Goal: Transaction & Acquisition: Book appointment/travel/reservation

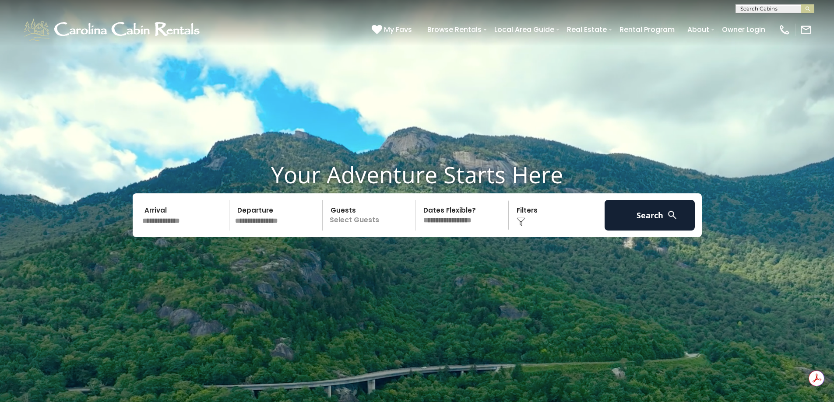
click at [183, 223] on input "text" at bounding box center [184, 215] width 91 height 31
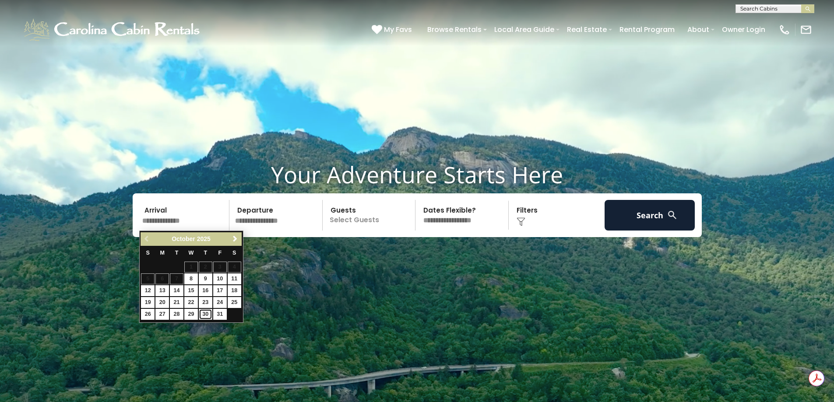
click at [206, 316] on link "30" at bounding box center [206, 314] width 14 height 11
type input "********"
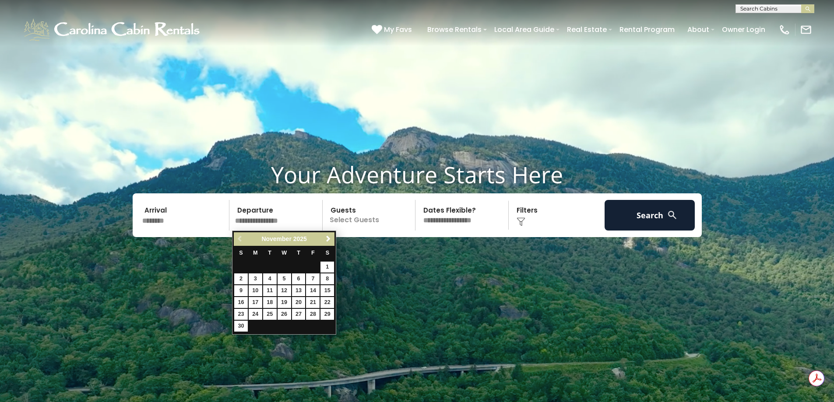
click at [296, 214] on input "text" at bounding box center [277, 215] width 91 height 31
click at [240, 278] on link "2" at bounding box center [241, 279] width 14 height 11
type input "*******"
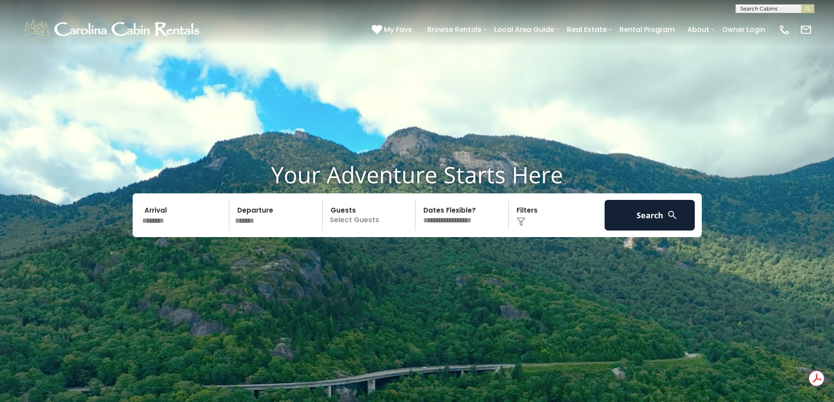
click at [365, 221] on p "Select Guests" at bounding box center [370, 215] width 90 height 31
click at [411, 250] on span "+" at bounding box center [413, 250] width 4 height 9
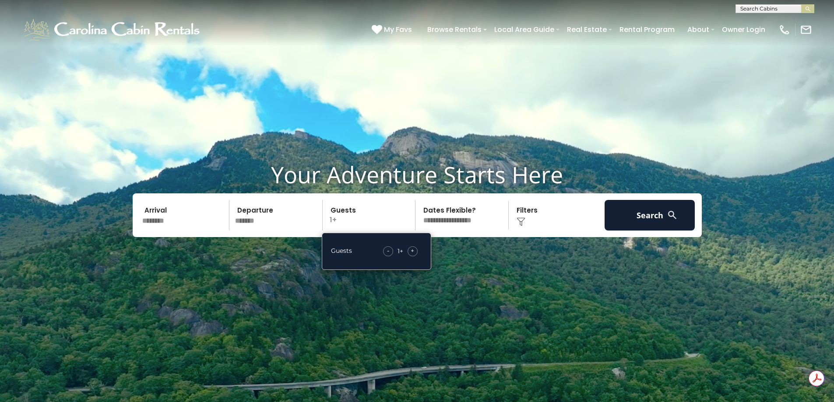
click at [411, 250] on span "+" at bounding box center [413, 250] width 4 height 9
click at [470, 260] on video at bounding box center [417, 208] width 834 height 417
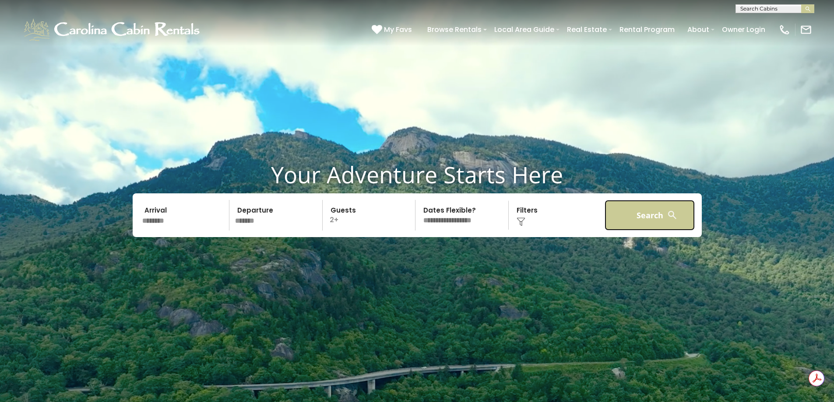
click at [655, 214] on button "Search" at bounding box center [650, 215] width 91 height 31
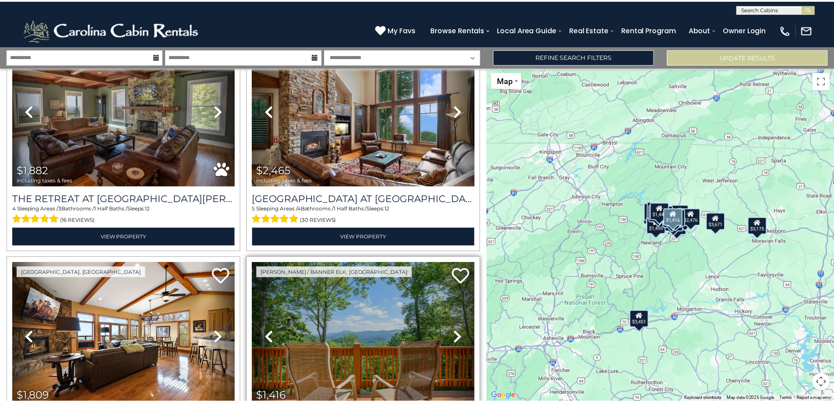
scroll to position [2898, 0]
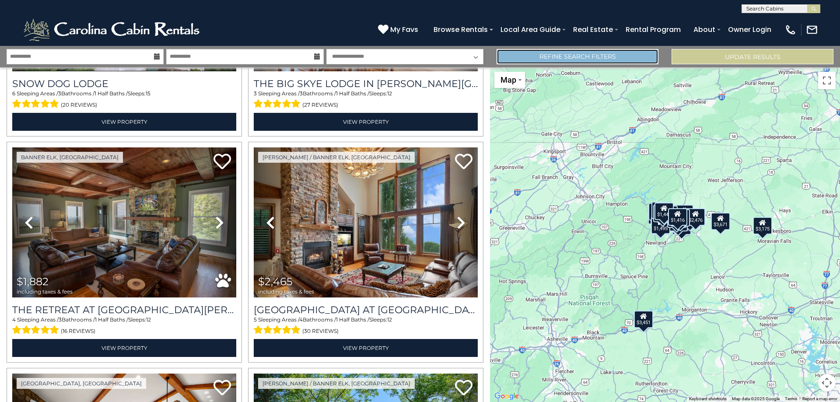
click at [626, 59] on link "Refine Search Filters" at bounding box center [578, 56] width 162 height 15
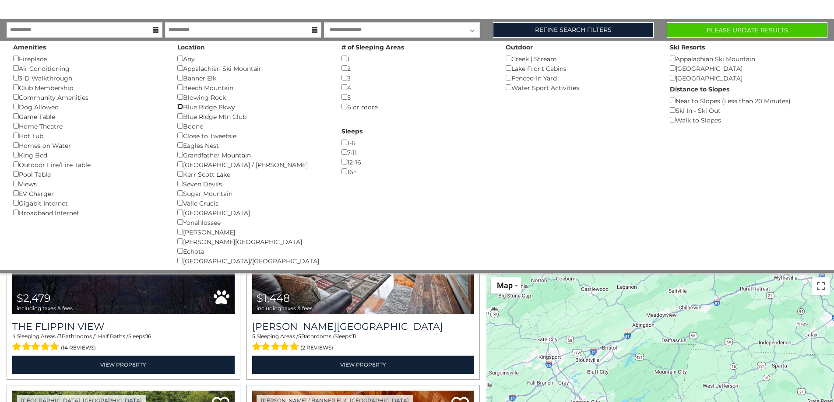
scroll to position [35, 0]
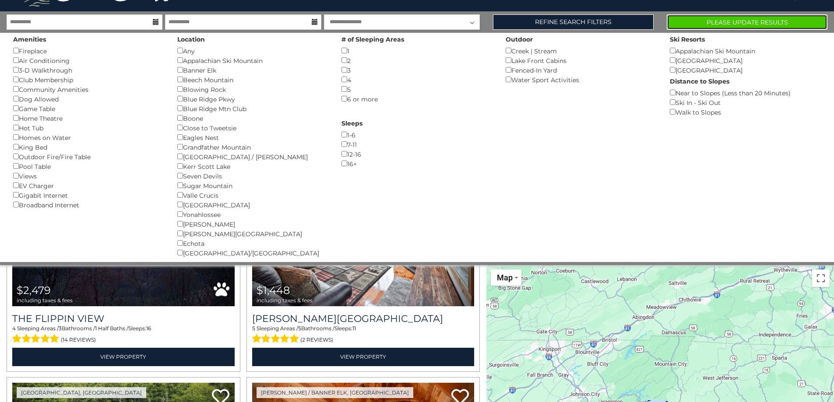
click at [756, 17] on button "Please Update Results" at bounding box center [747, 21] width 161 height 15
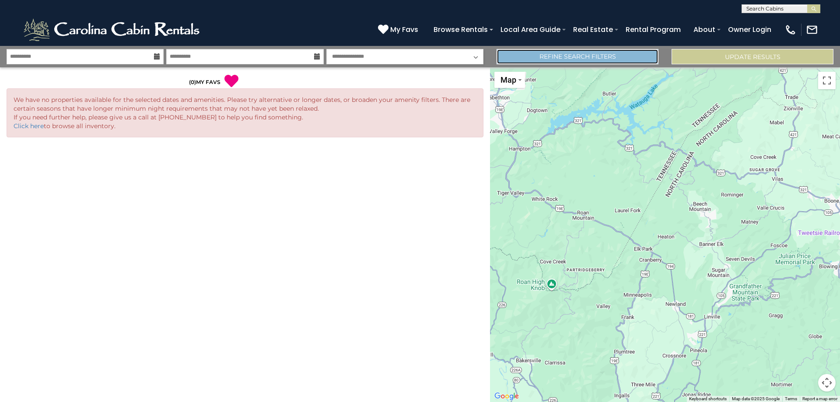
click at [608, 55] on link "Refine Search Filters" at bounding box center [578, 56] width 162 height 15
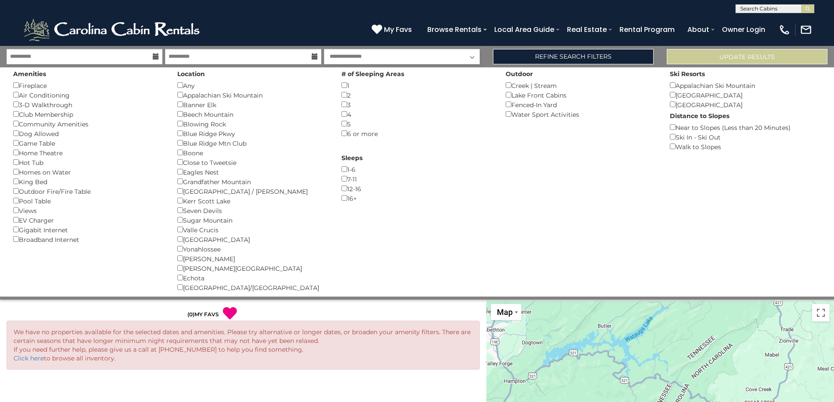
click at [178, 81] on div "Any ()" at bounding box center [252, 86] width 151 height 10
click at [180, 149] on div "Boone ()" at bounding box center [252, 153] width 151 height 10
click at [699, 56] on button "Please Update Results" at bounding box center [747, 56] width 161 height 15
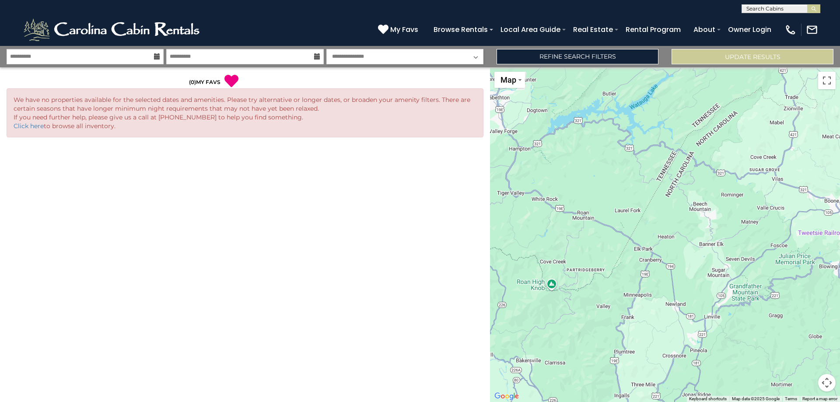
click at [474, 58] on select "**********" at bounding box center [405, 56] width 157 height 15
select select "*"
click at [327, 49] on select "**********" at bounding box center [405, 56] width 157 height 15
click at [678, 57] on button "Update Results" at bounding box center [753, 56] width 162 height 15
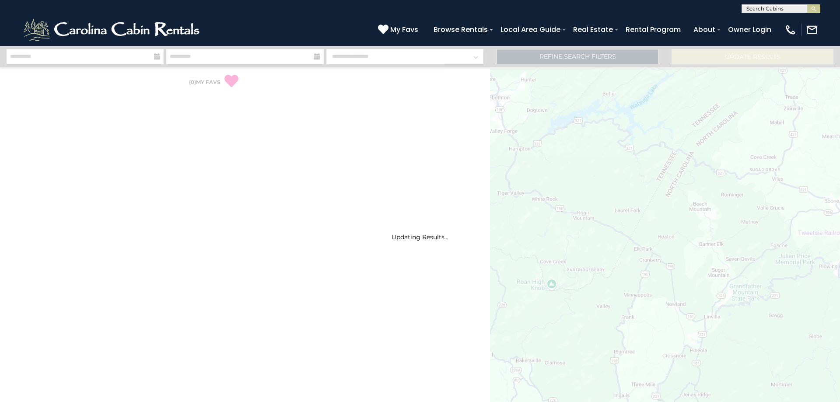
select select "*"
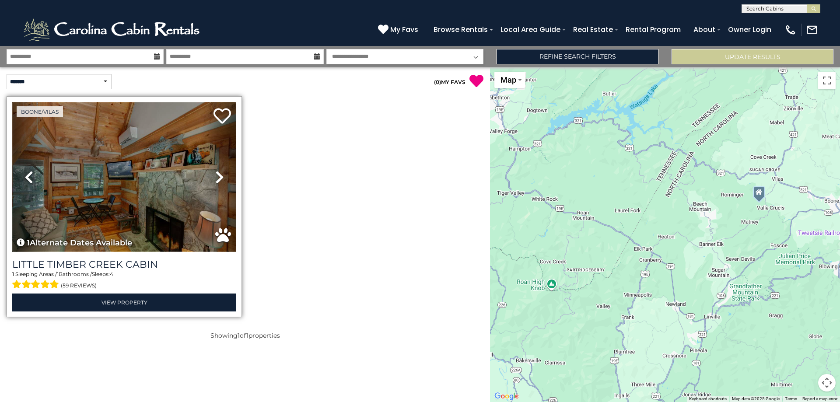
click at [124, 214] on img at bounding box center [124, 177] width 224 height 150
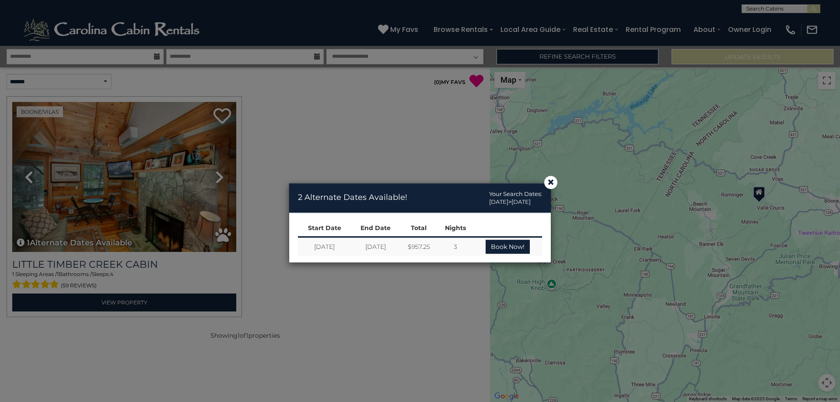
click at [218, 176] on div "× 2 Alternate Dates Available! Your Search Dates: 10/30/2025 > 11/02/2025 Start…" at bounding box center [420, 228] width 840 height 350
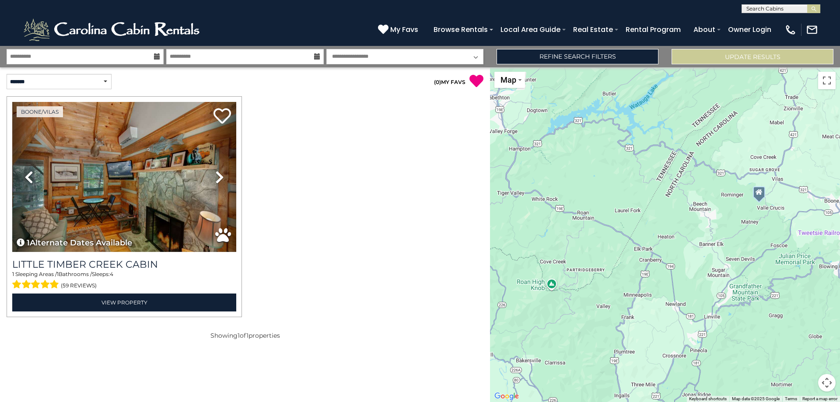
click at [218, 176] on icon at bounding box center [219, 177] width 9 height 14
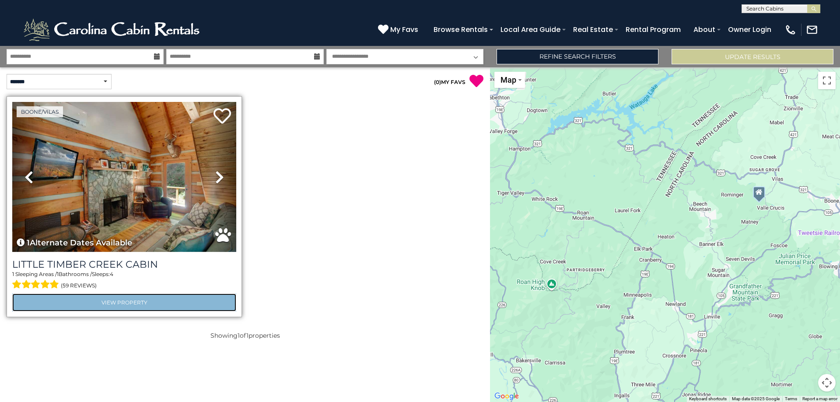
click at [148, 304] on link "View Property" at bounding box center [124, 303] width 224 height 18
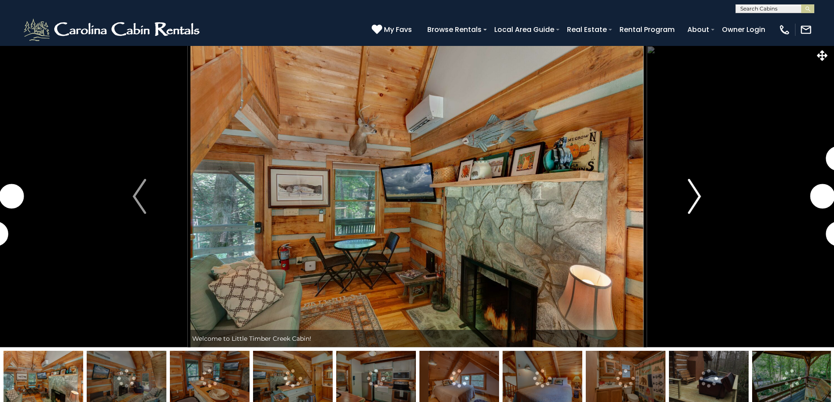
click at [702, 198] on button "Next" at bounding box center [694, 197] width 96 height 302
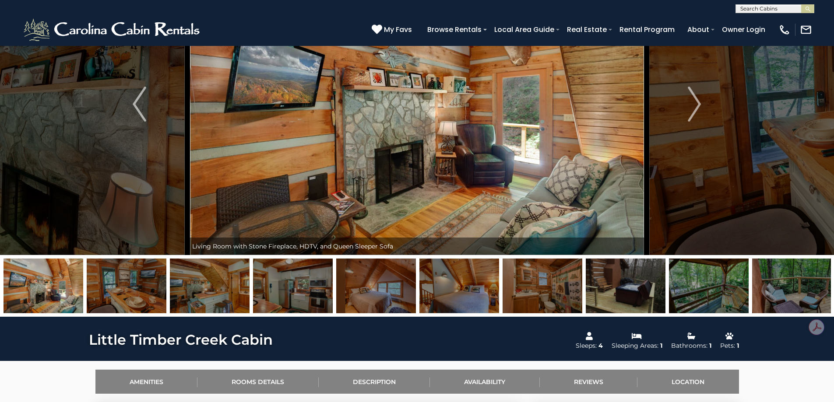
scroll to position [88, 0]
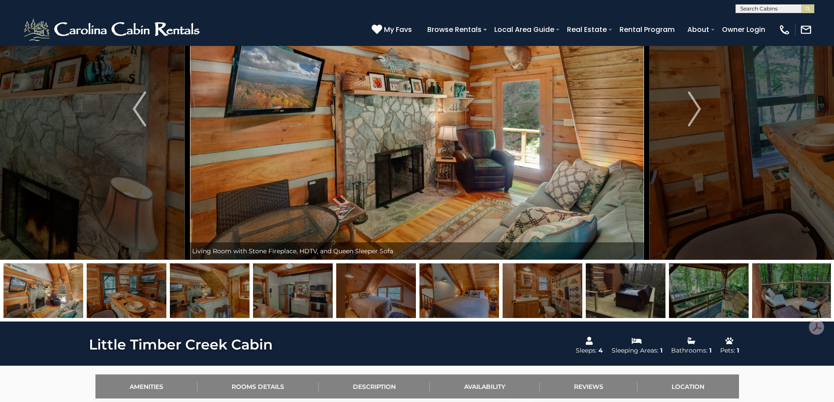
click at [144, 301] on img at bounding box center [127, 291] width 80 height 55
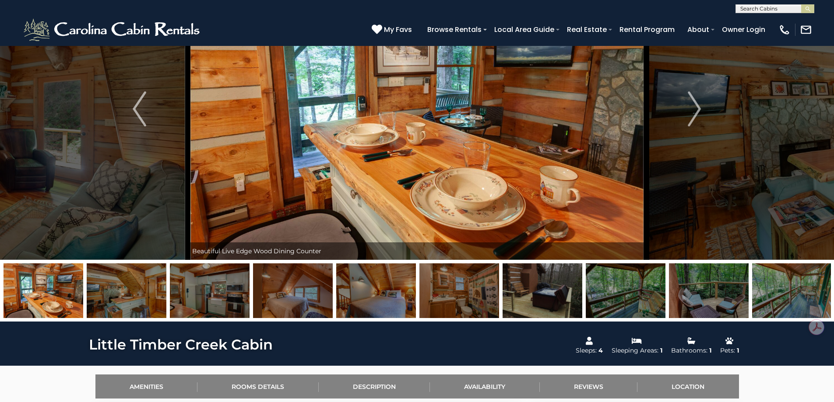
click at [206, 294] on img at bounding box center [210, 291] width 80 height 55
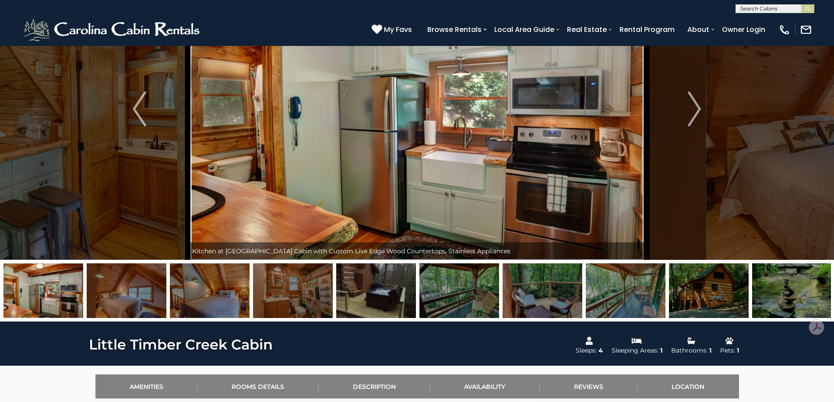
click at [241, 293] on img at bounding box center [210, 291] width 80 height 55
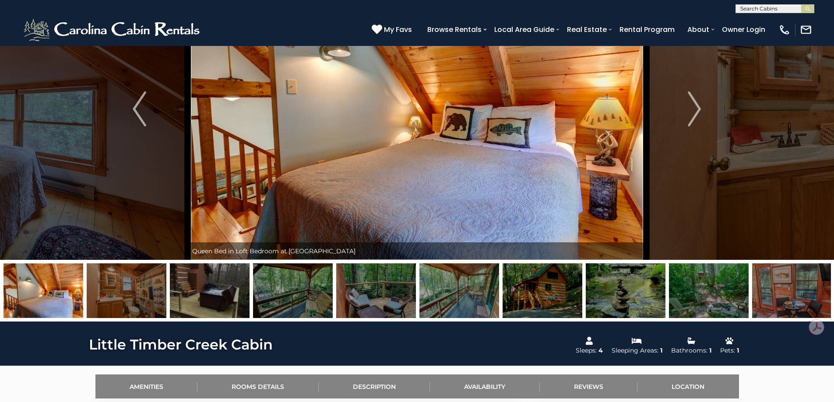
click at [249, 293] on img at bounding box center [210, 291] width 80 height 55
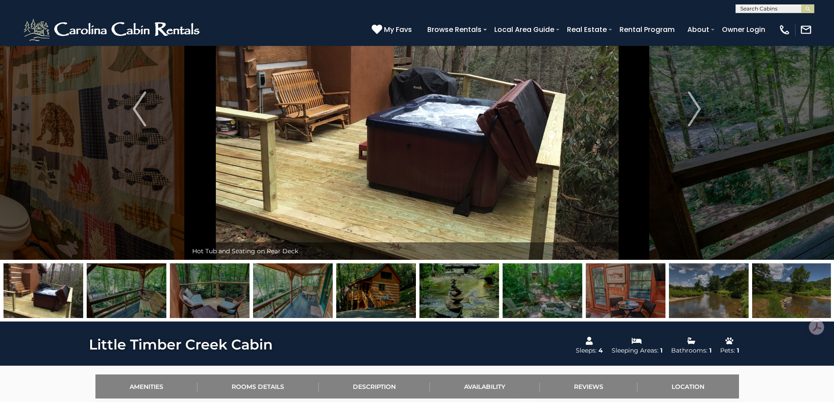
click at [279, 292] on img at bounding box center [293, 291] width 80 height 55
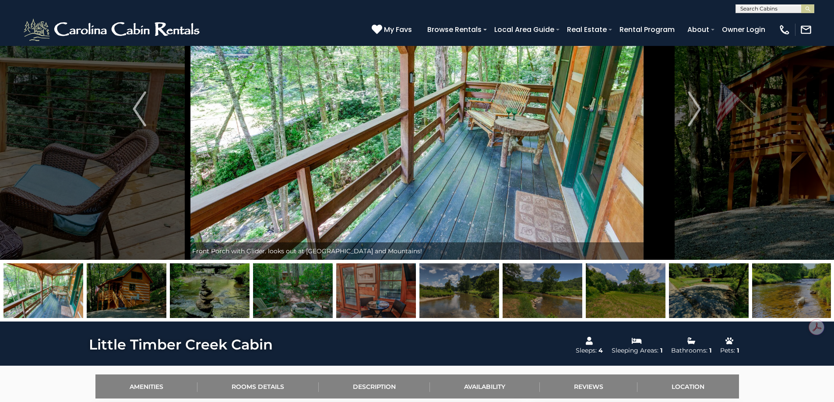
click at [295, 292] on img at bounding box center [293, 291] width 80 height 55
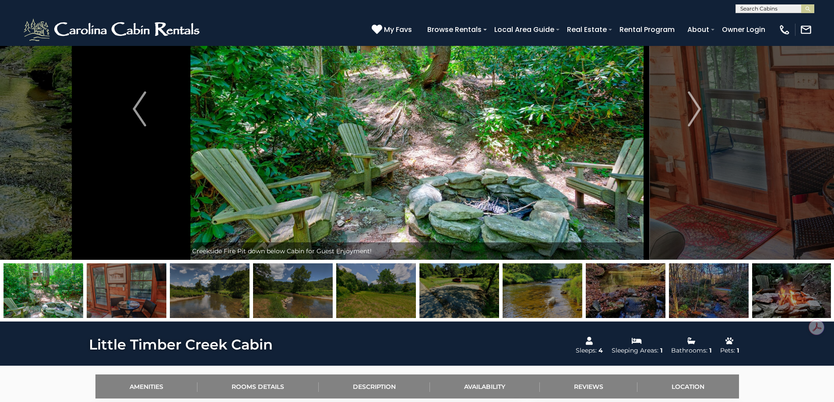
click at [314, 292] on img at bounding box center [293, 291] width 80 height 55
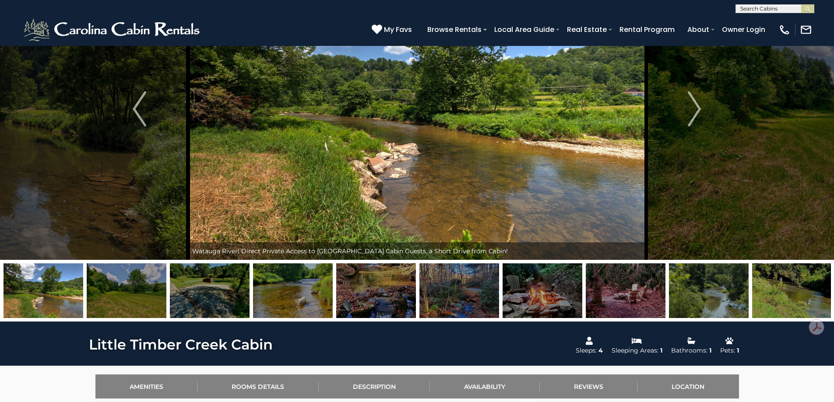
click at [322, 292] on img at bounding box center [293, 291] width 80 height 55
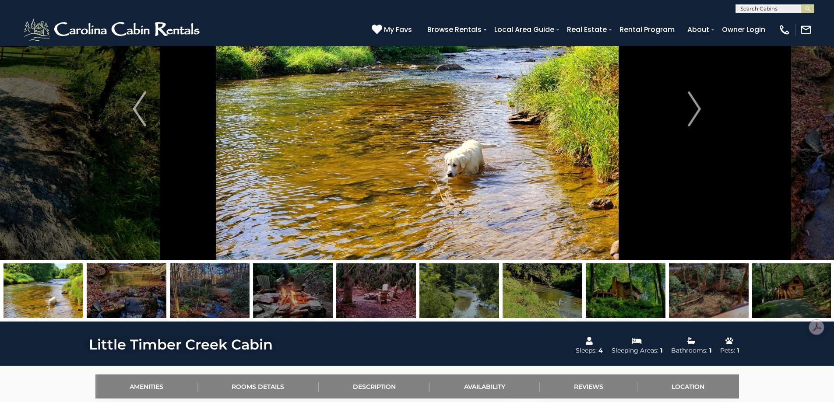
click at [322, 292] on img at bounding box center [293, 291] width 80 height 55
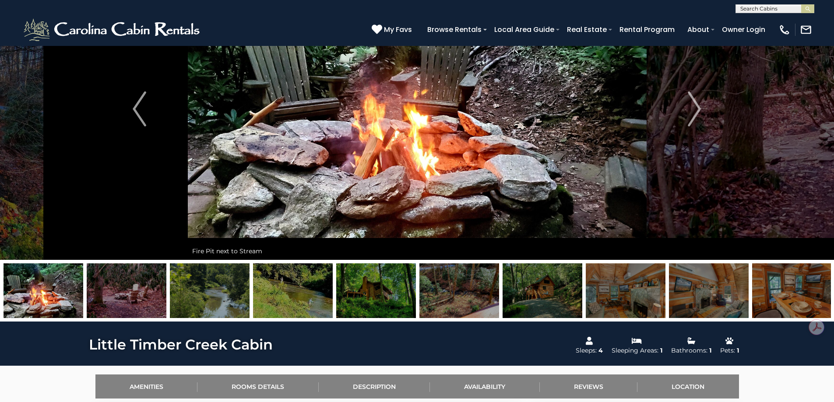
click at [324, 292] on img at bounding box center [293, 291] width 80 height 55
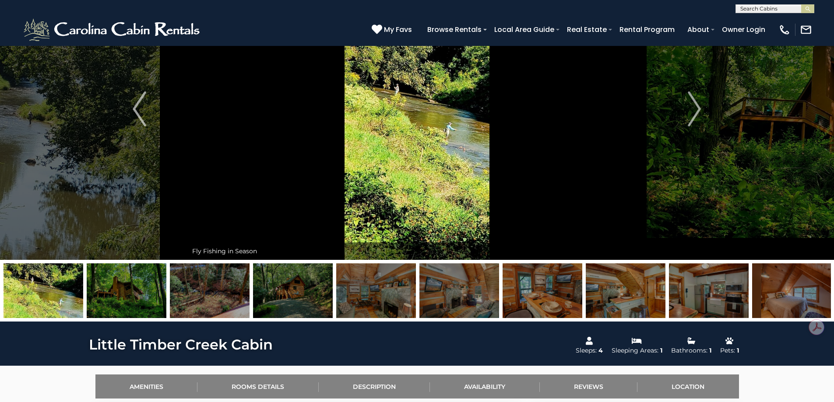
click at [326, 292] on img at bounding box center [293, 291] width 80 height 55
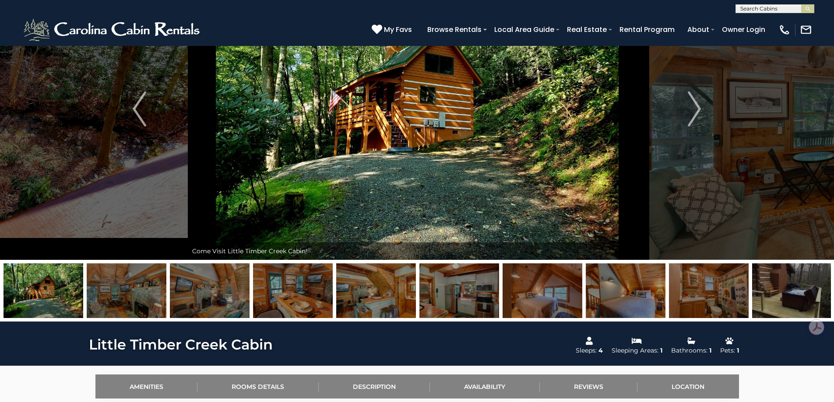
click at [330, 292] on img at bounding box center [293, 291] width 80 height 55
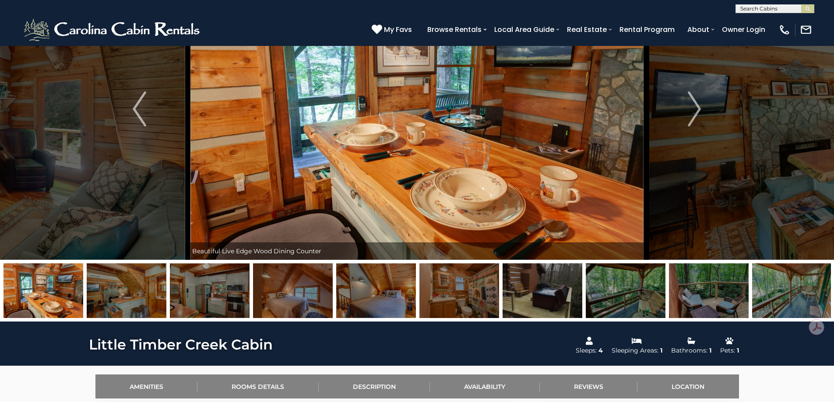
click at [341, 294] on img at bounding box center [376, 291] width 80 height 55
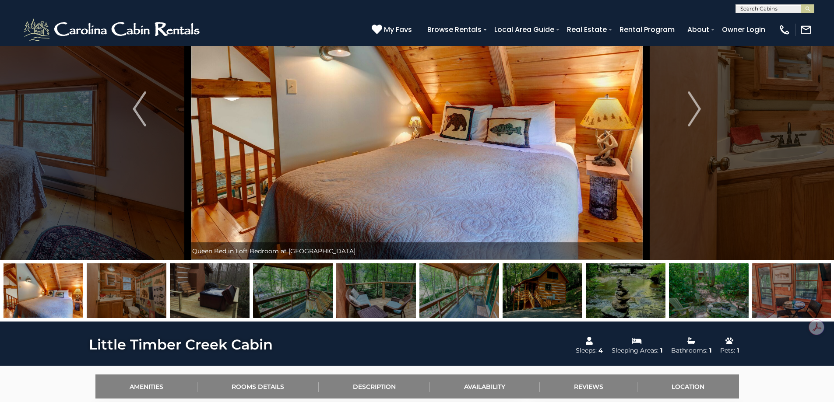
click at [376, 291] on img at bounding box center [376, 291] width 80 height 55
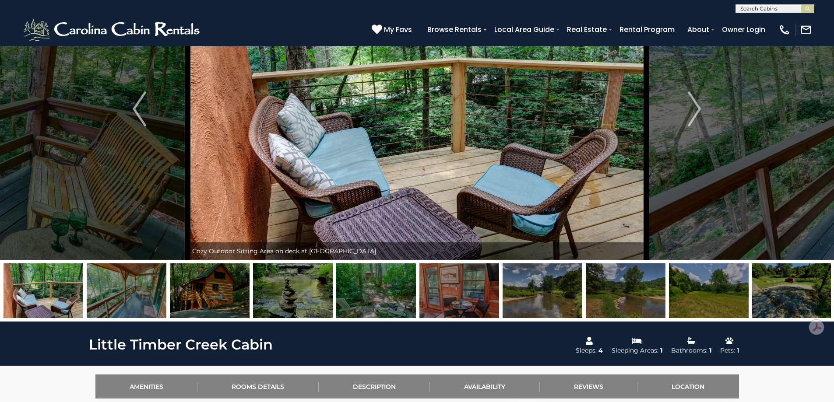
click at [383, 290] on img at bounding box center [376, 291] width 80 height 55
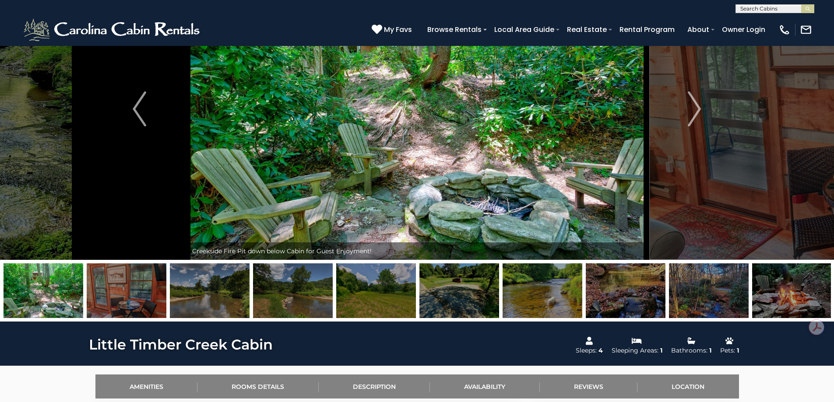
click at [383, 290] on img at bounding box center [376, 291] width 80 height 55
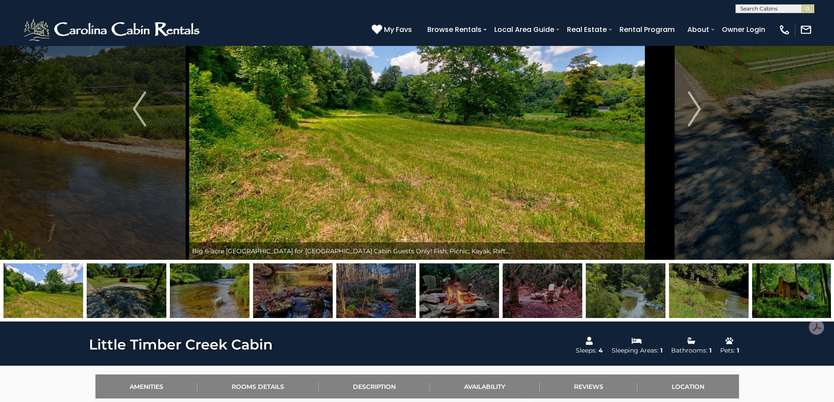
click at [384, 290] on img at bounding box center [376, 291] width 80 height 55
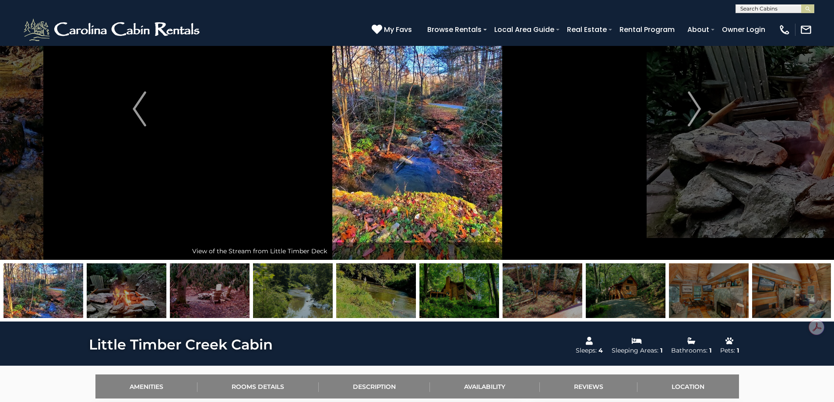
click at [386, 290] on img at bounding box center [376, 291] width 80 height 55
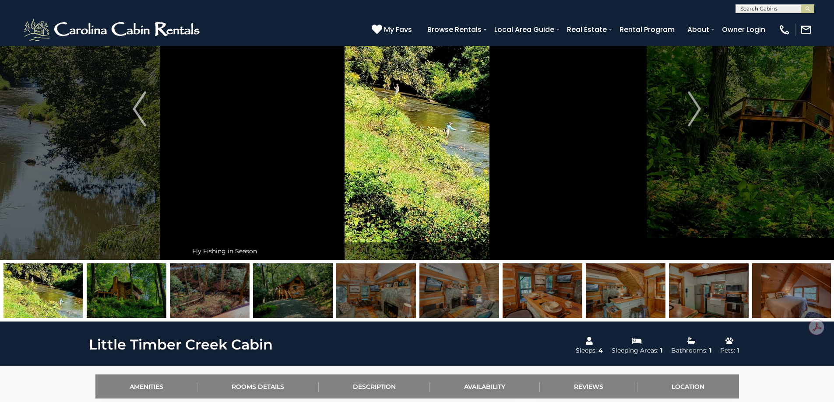
click at [386, 290] on img at bounding box center [376, 291] width 80 height 55
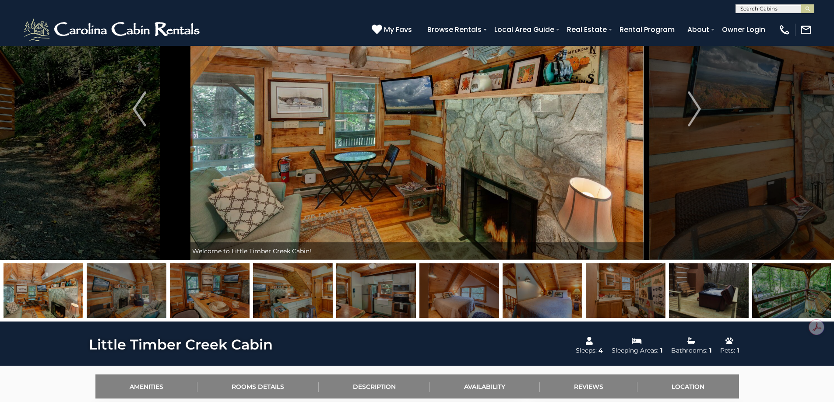
click at [394, 293] on img at bounding box center [376, 291] width 80 height 55
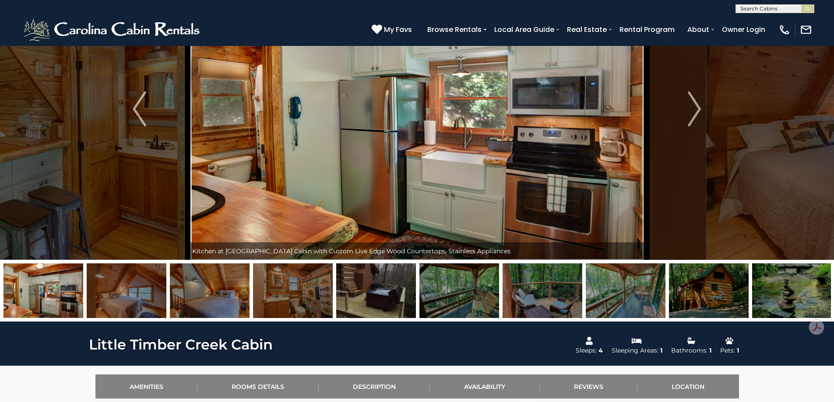
click at [397, 293] on img at bounding box center [376, 291] width 80 height 55
